Goal: Transaction & Acquisition: Purchase product/service

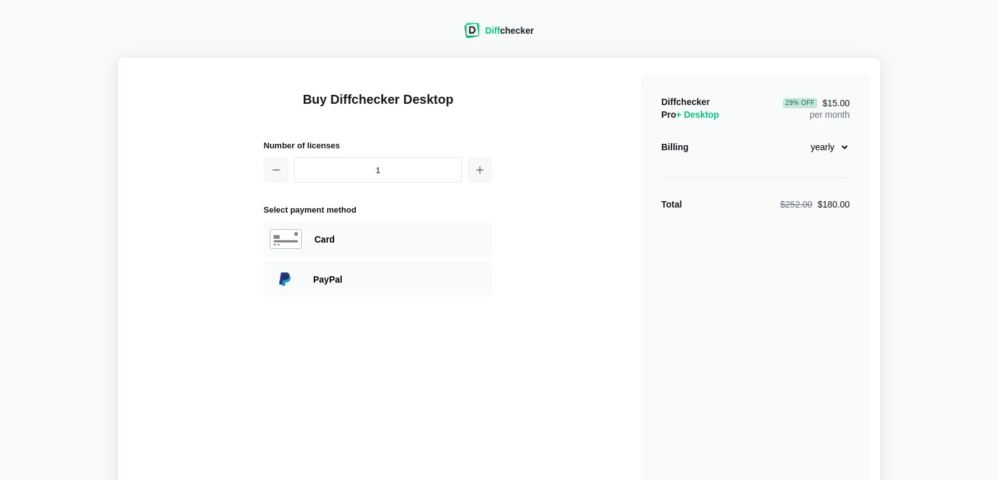
click at [795, 136] on select "monthly yearly" at bounding box center [822, 147] width 55 height 22
select select "desktop-monthly-21"
click option "monthly" at bounding box center [0, 0] width 0 height 0
click at [357, 246] on div "Card" at bounding box center [378, 239] width 229 height 35
select select "[GEOGRAPHIC_DATA]"
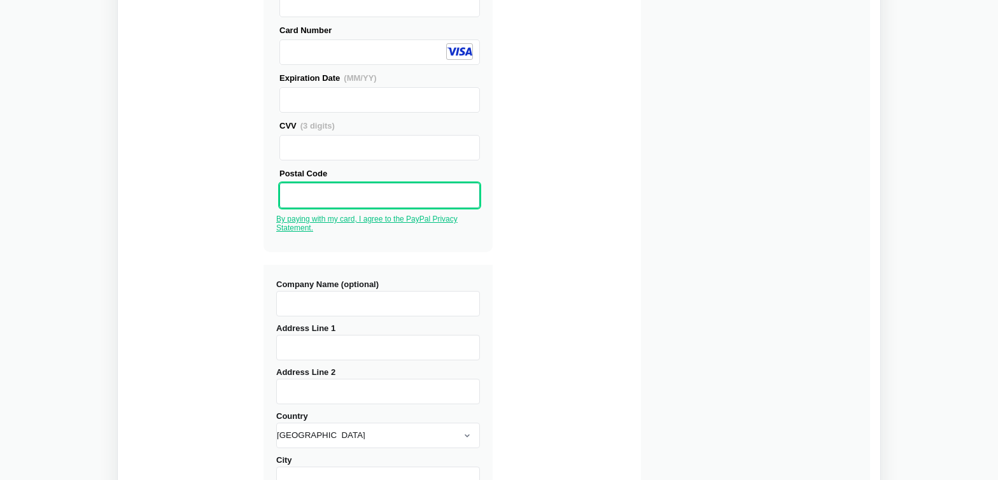
scroll to position [262, 0]
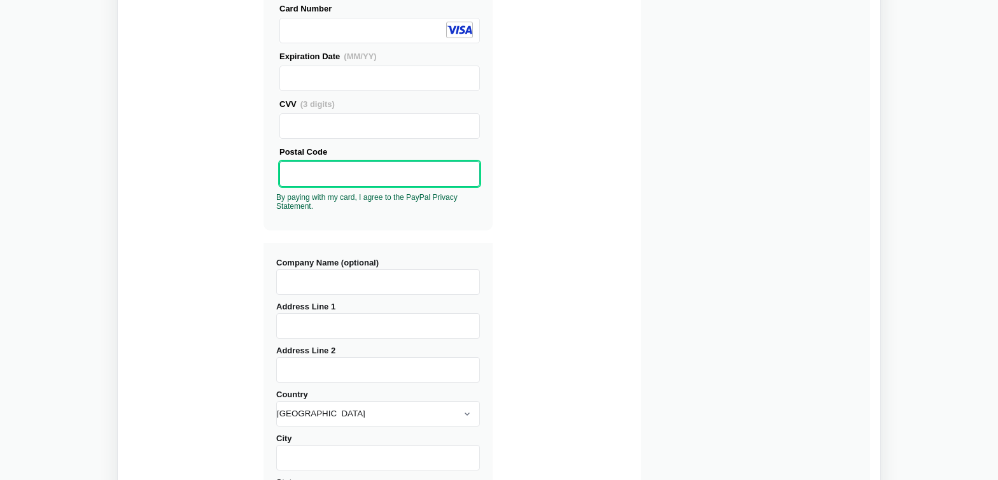
click at [381, 282] on input "Company Name (optional)" at bounding box center [378, 281] width 204 height 25
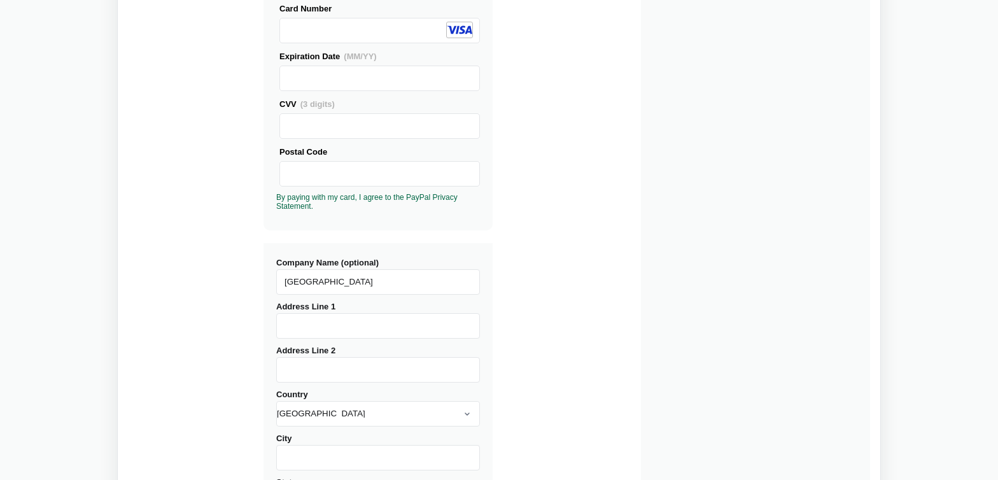
type input "[GEOGRAPHIC_DATA]"
type input "[STREET_ADDRESS]"
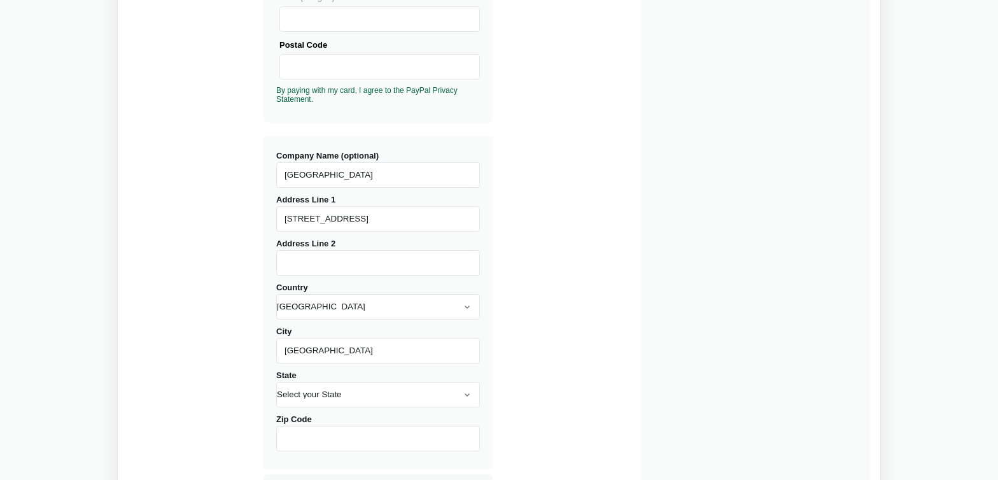
scroll to position [458, 0]
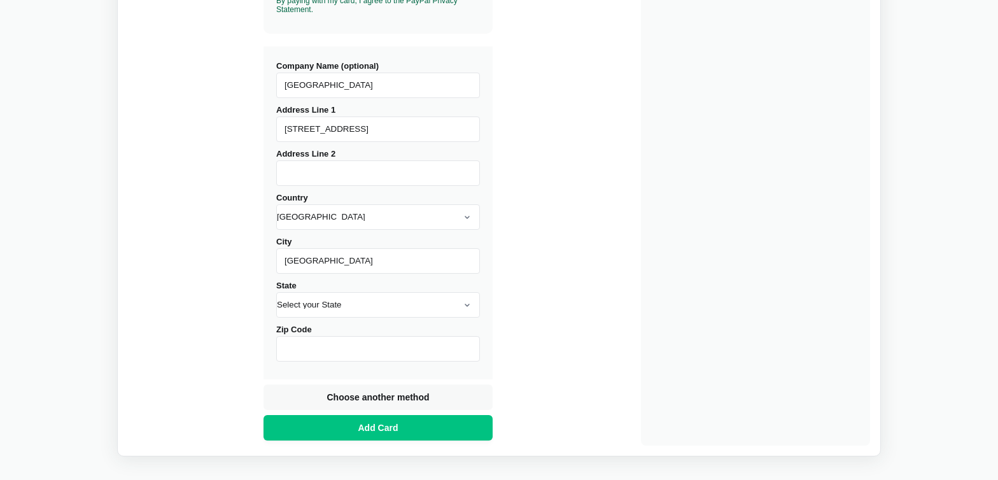
type input "[GEOGRAPHIC_DATA]"
click at [437, 349] on input "Zip Code" at bounding box center [378, 348] width 204 height 25
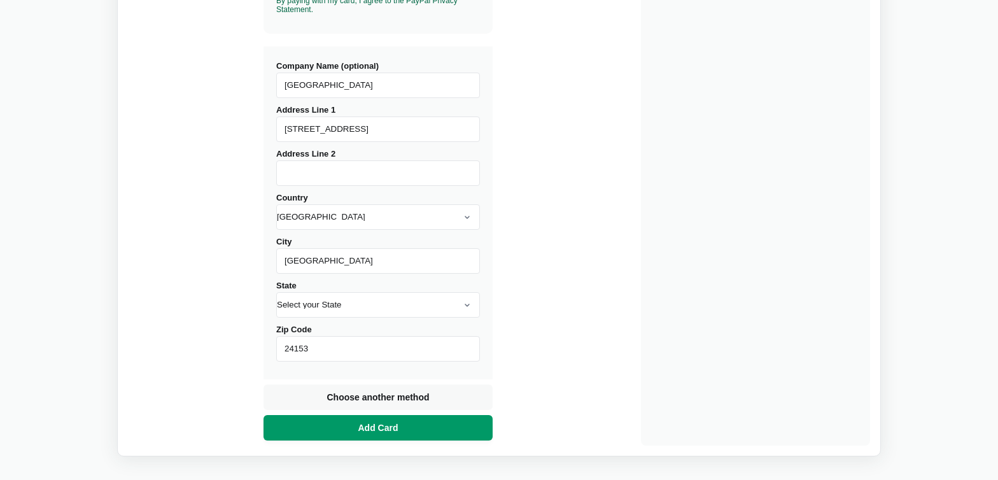
type input "24153"
click at [456, 434] on button "Add Card" at bounding box center [378, 427] width 229 height 25
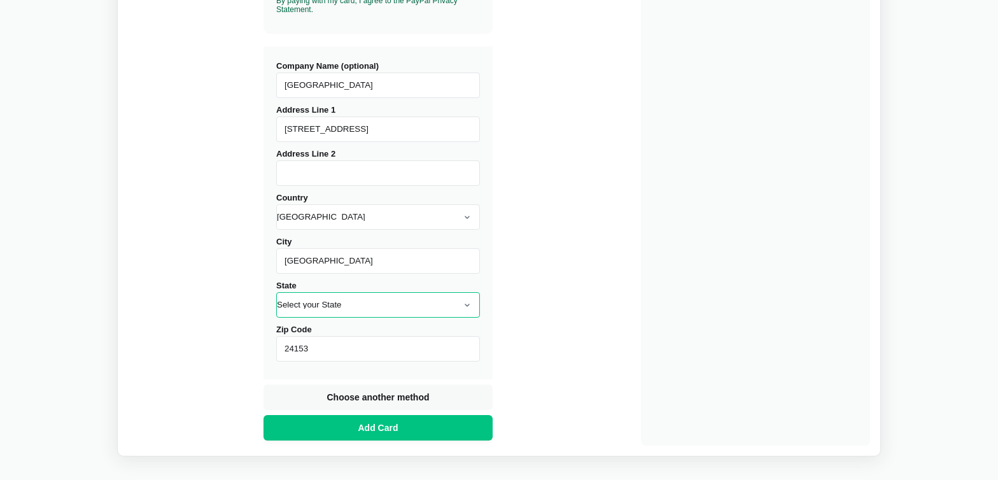
click at [276, 292] on select "Select your State [US_STATE] [US_STATE] [US_STATE] [US_STATE] [US_STATE] [US_ST…" at bounding box center [378, 304] width 204 height 25
select select "VA"
click option "[US_STATE]" at bounding box center [0, 0] width 0 height 0
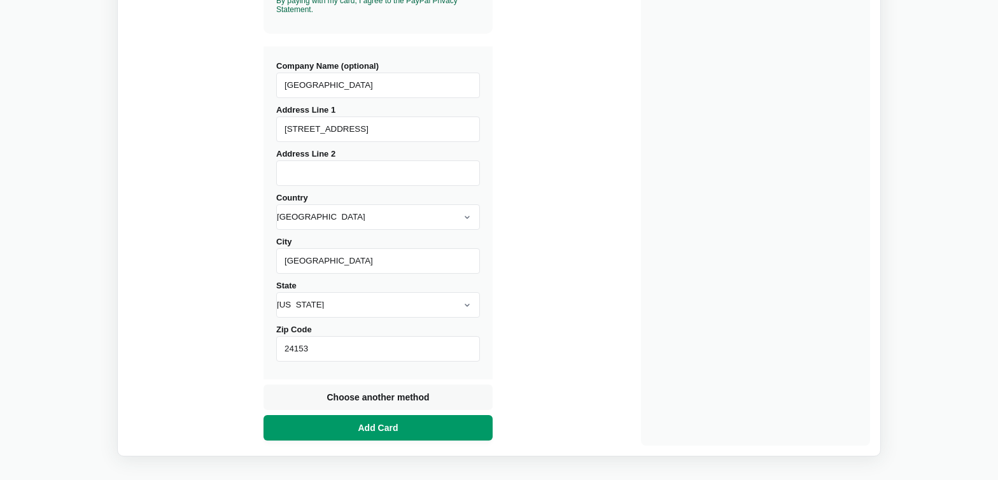
click at [383, 423] on span "Add Card" at bounding box center [378, 427] width 45 height 13
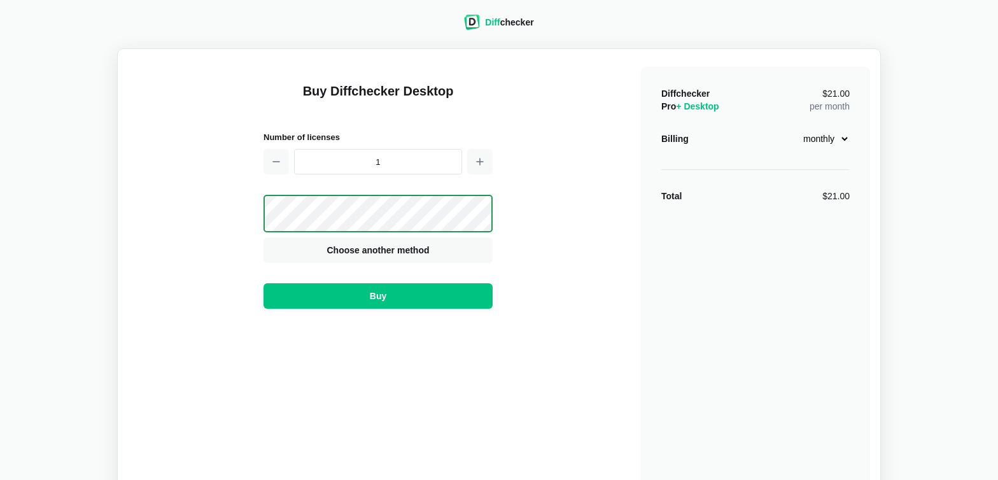
scroll to position [0, 0]
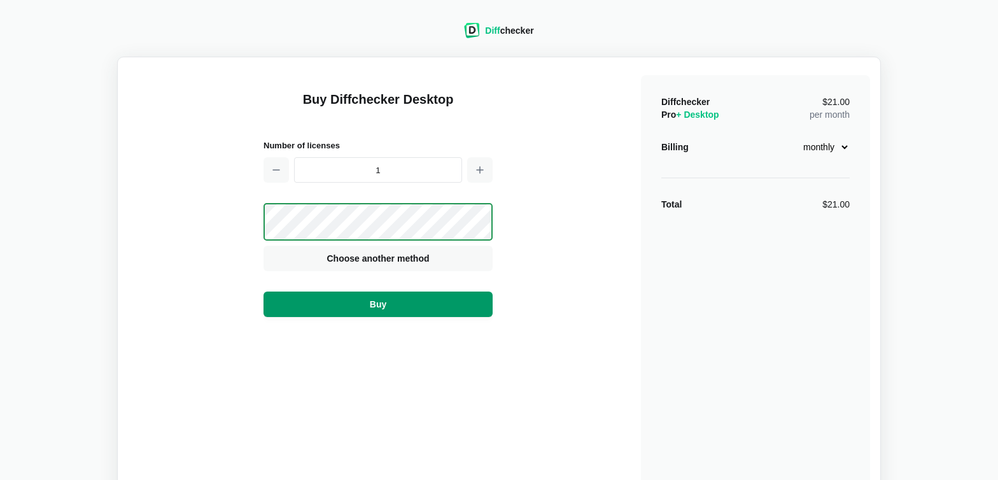
click at [386, 304] on span "Buy" at bounding box center [378, 304] width 22 height 13
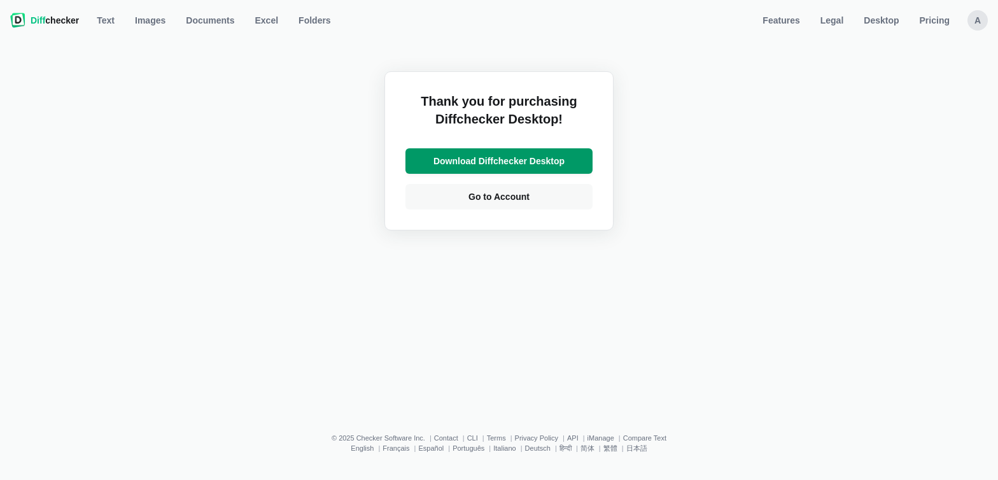
click at [482, 166] on span "Download Diffchecker Desktop" at bounding box center [499, 161] width 136 height 13
